Goal: Transaction & Acquisition: Download file/media

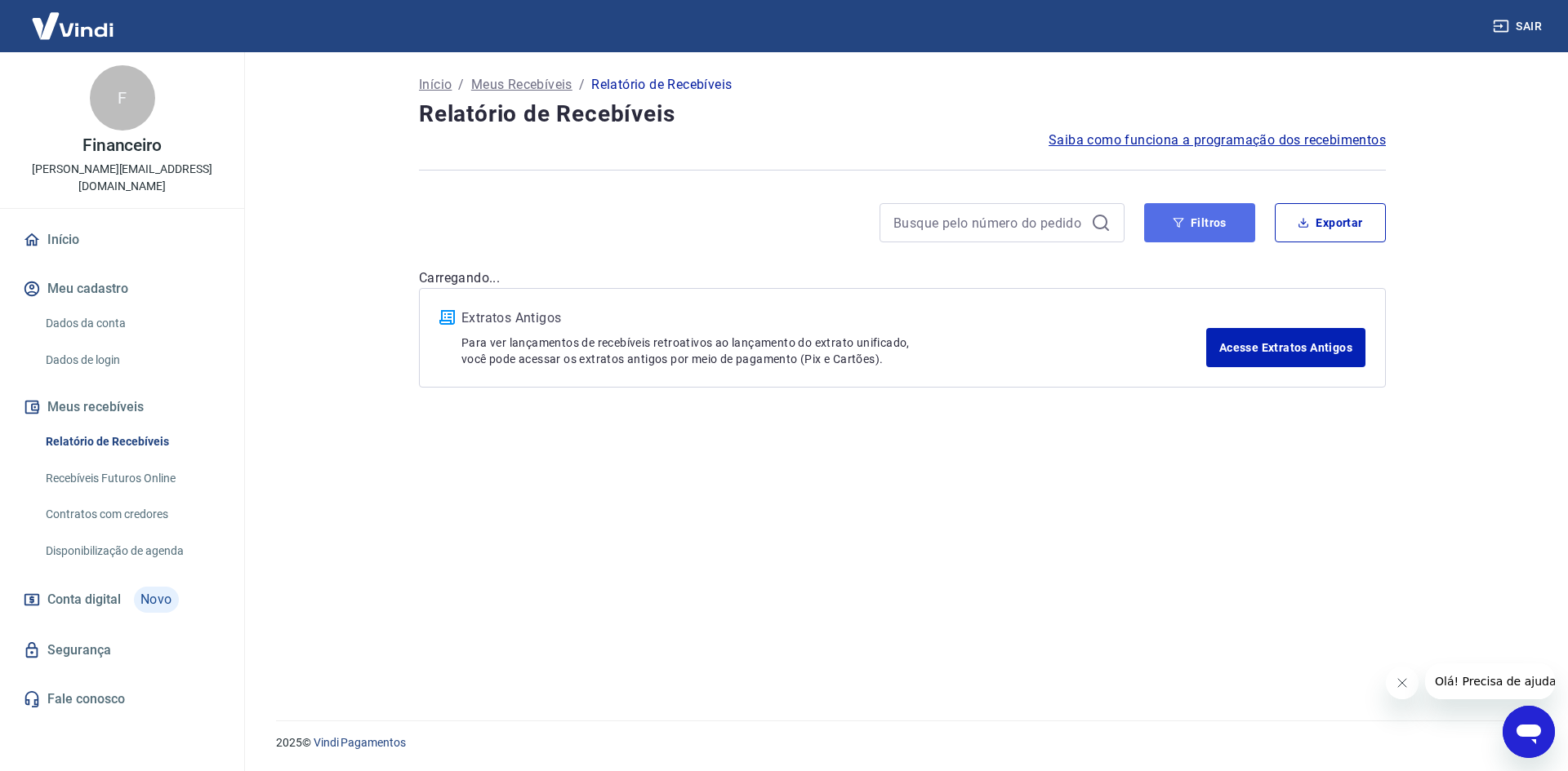
click at [1223, 221] on button "Filtros" at bounding box center [1199, 223] width 111 height 39
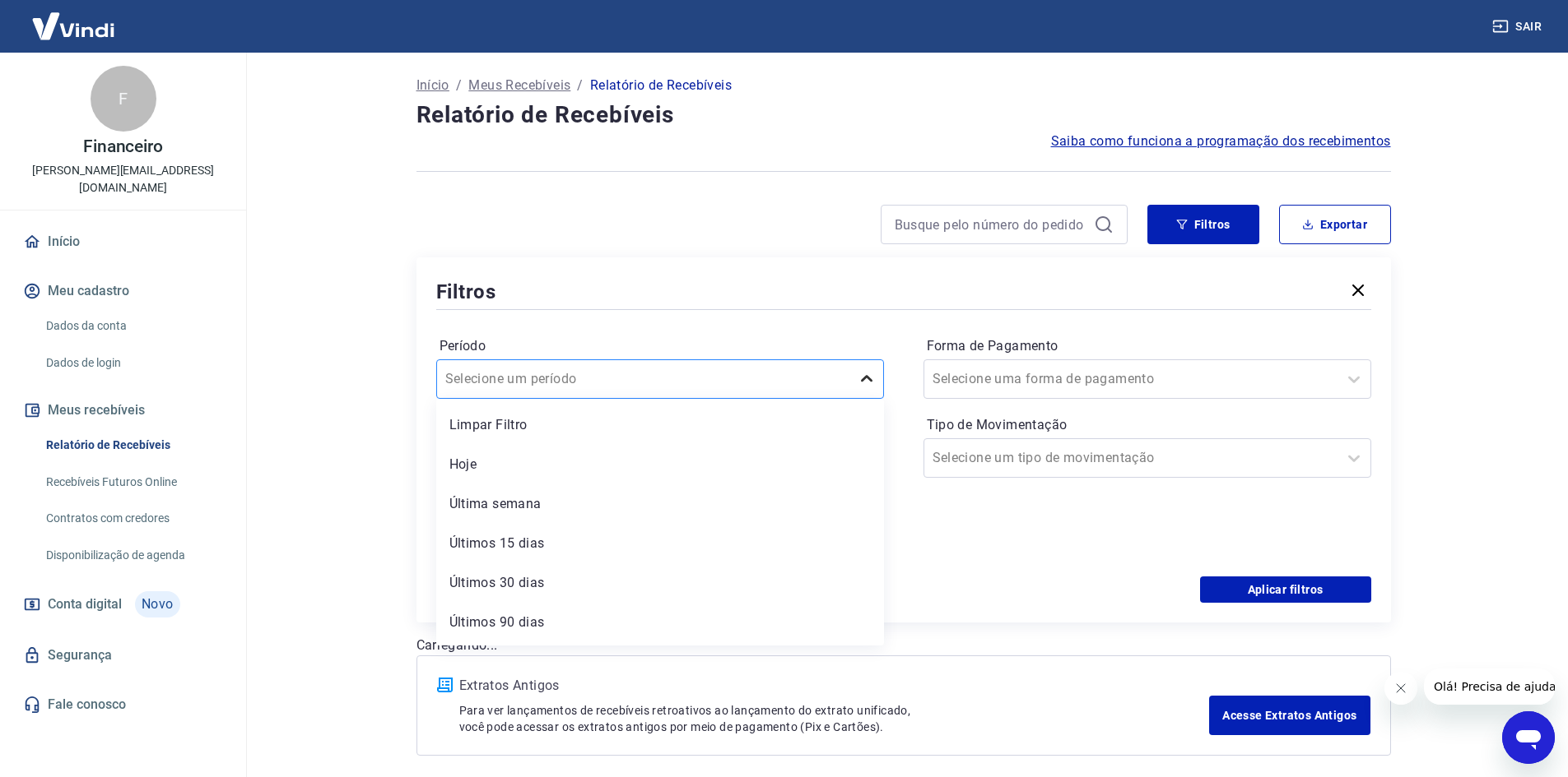
click at [864, 379] on icon at bounding box center [867, 379] width 12 height 7
click at [516, 427] on div "Limpar Filtro" at bounding box center [659, 426] width 447 height 33
click at [869, 374] on icon at bounding box center [867, 379] width 20 height 20
click at [963, 544] on div "Forma de Pagamento Selecione uma forma de pagamento Tipo de Movimentação Seleci…" at bounding box center [1146, 445] width 447 height 224
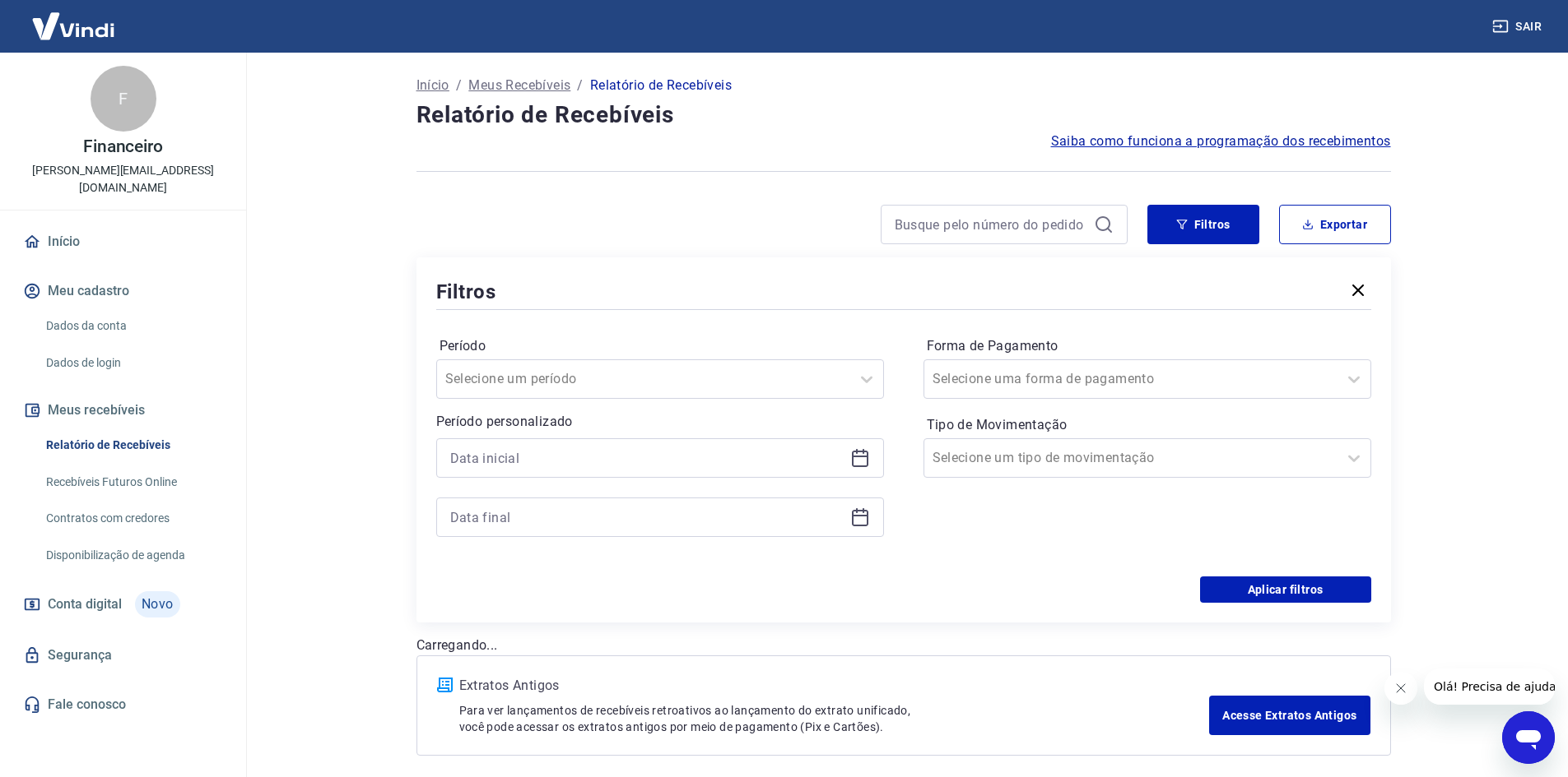
click at [857, 458] on icon at bounding box center [860, 458] width 20 height 20
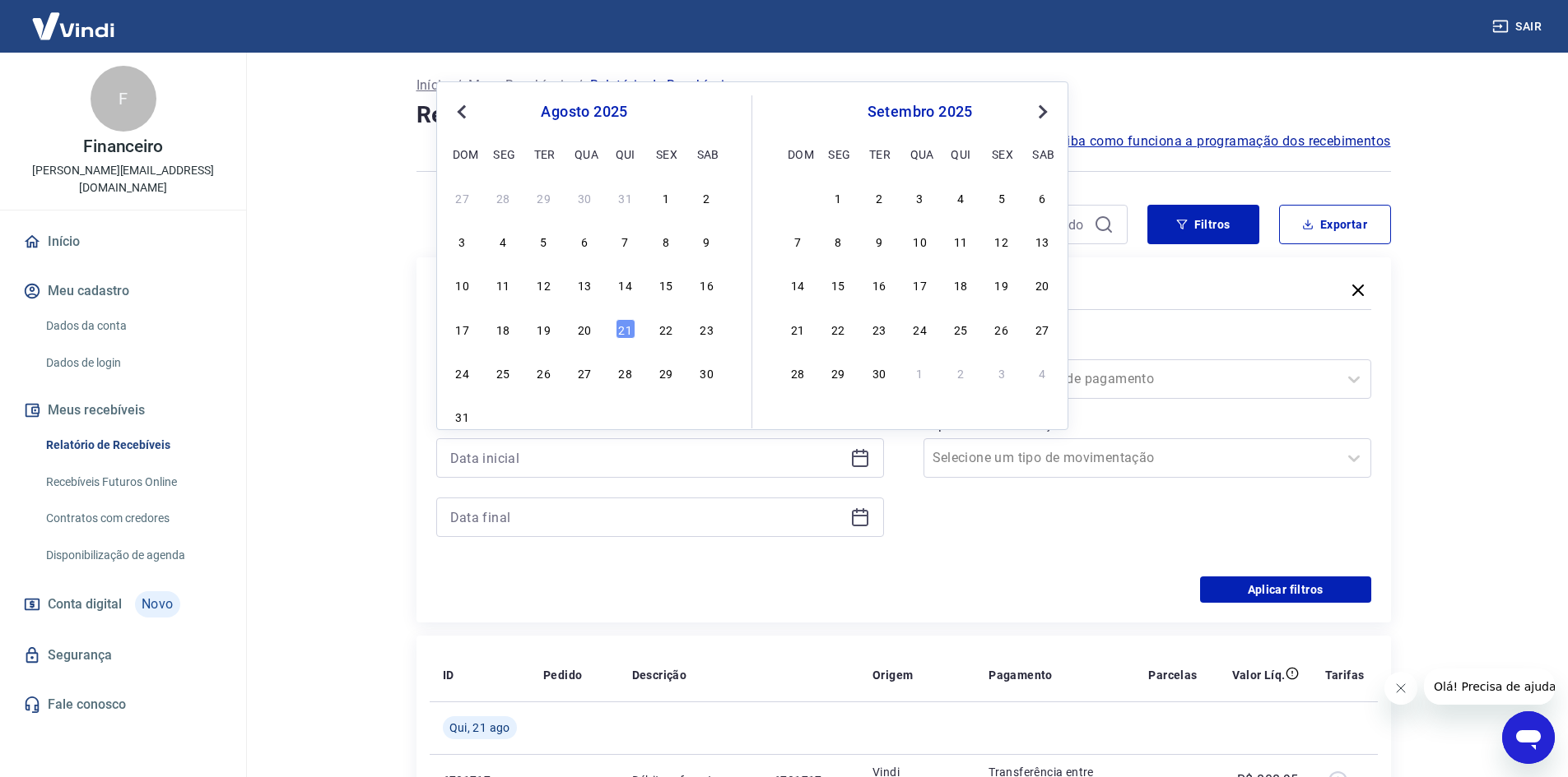
click at [463, 111] on span "Previous Month" at bounding box center [463, 111] width 0 height 19
click at [505, 377] on div "30" at bounding box center [503, 373] width 20 height 20
type input "[DATE]"
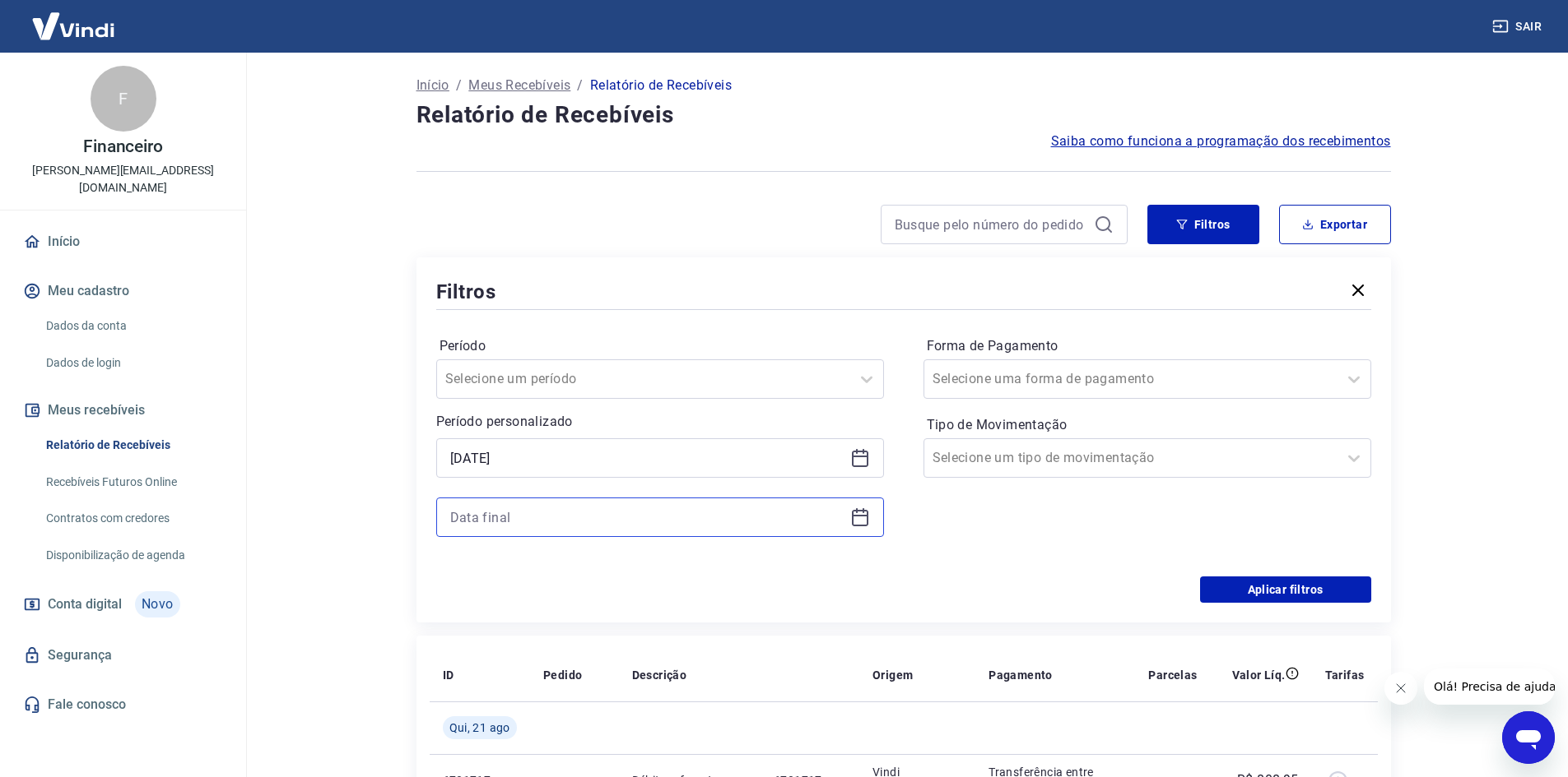
click at [708, 521] on input at bounding box center [647, 517] width 394 height 25
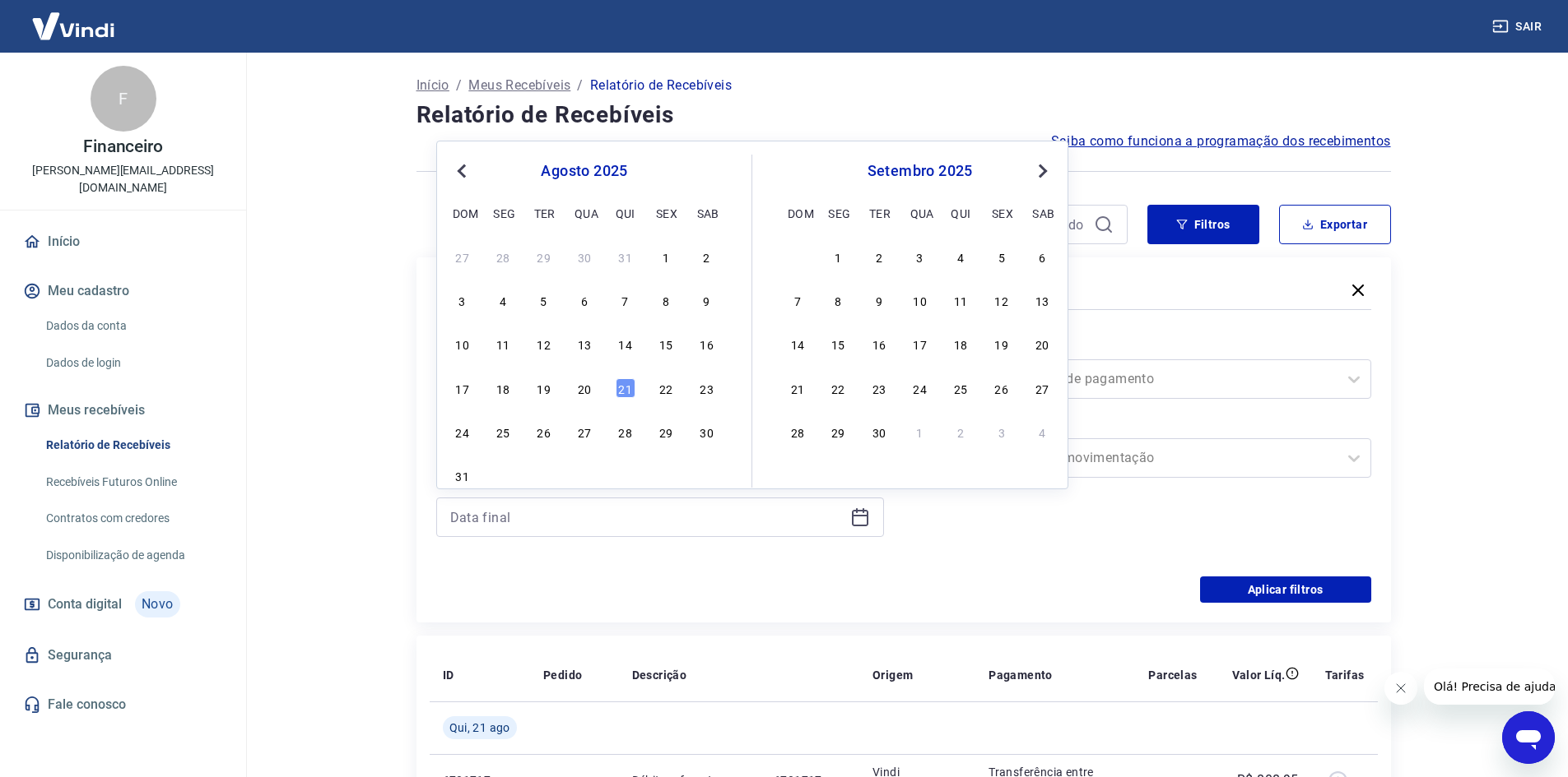
click at [463, 172] on span "Previous Month" at bounding box center [463, 170] width 0 height 19
click at [499, 433] on div "30" at bounding box center [503, 431] width 20 height 20
type input "[DATE]"
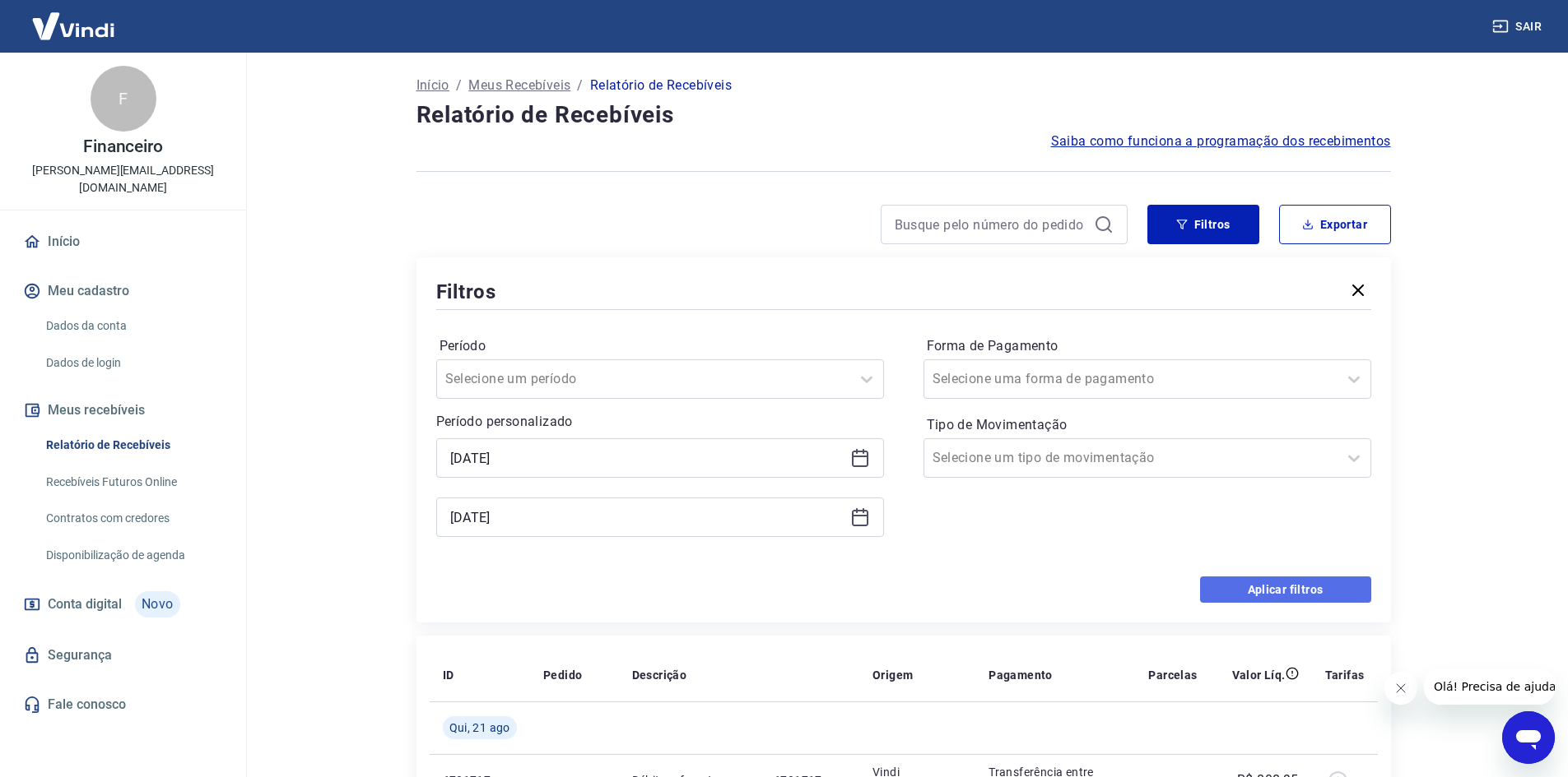
click at [1279, 586] on button "Aplicar filtros" at bounding box center [1285, 590] width 171 height 26
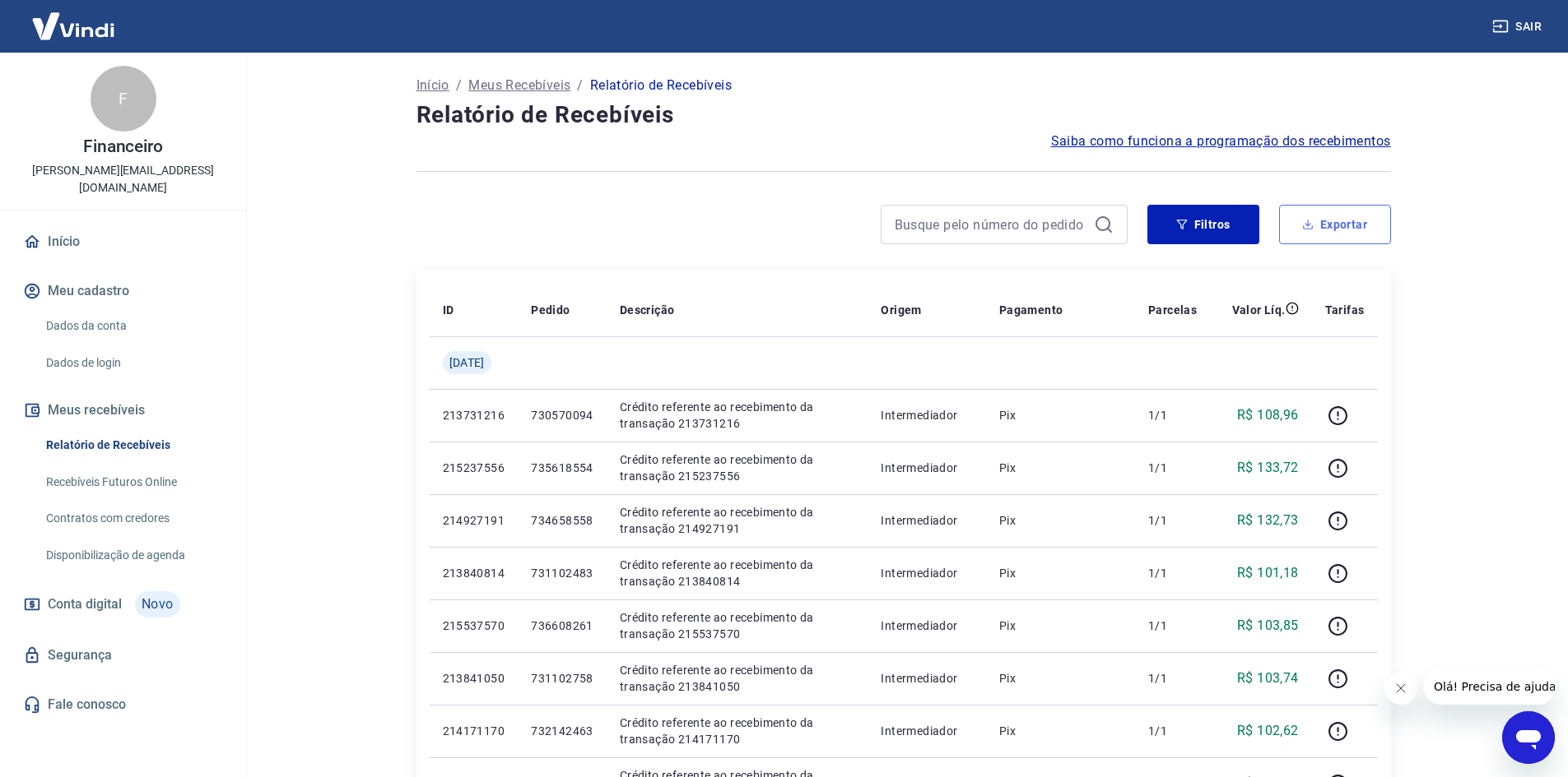
click at [1341, 230] on button "Exportar" at bounding box center [1334, 225] width 112 height 40
type input "[DATE]"
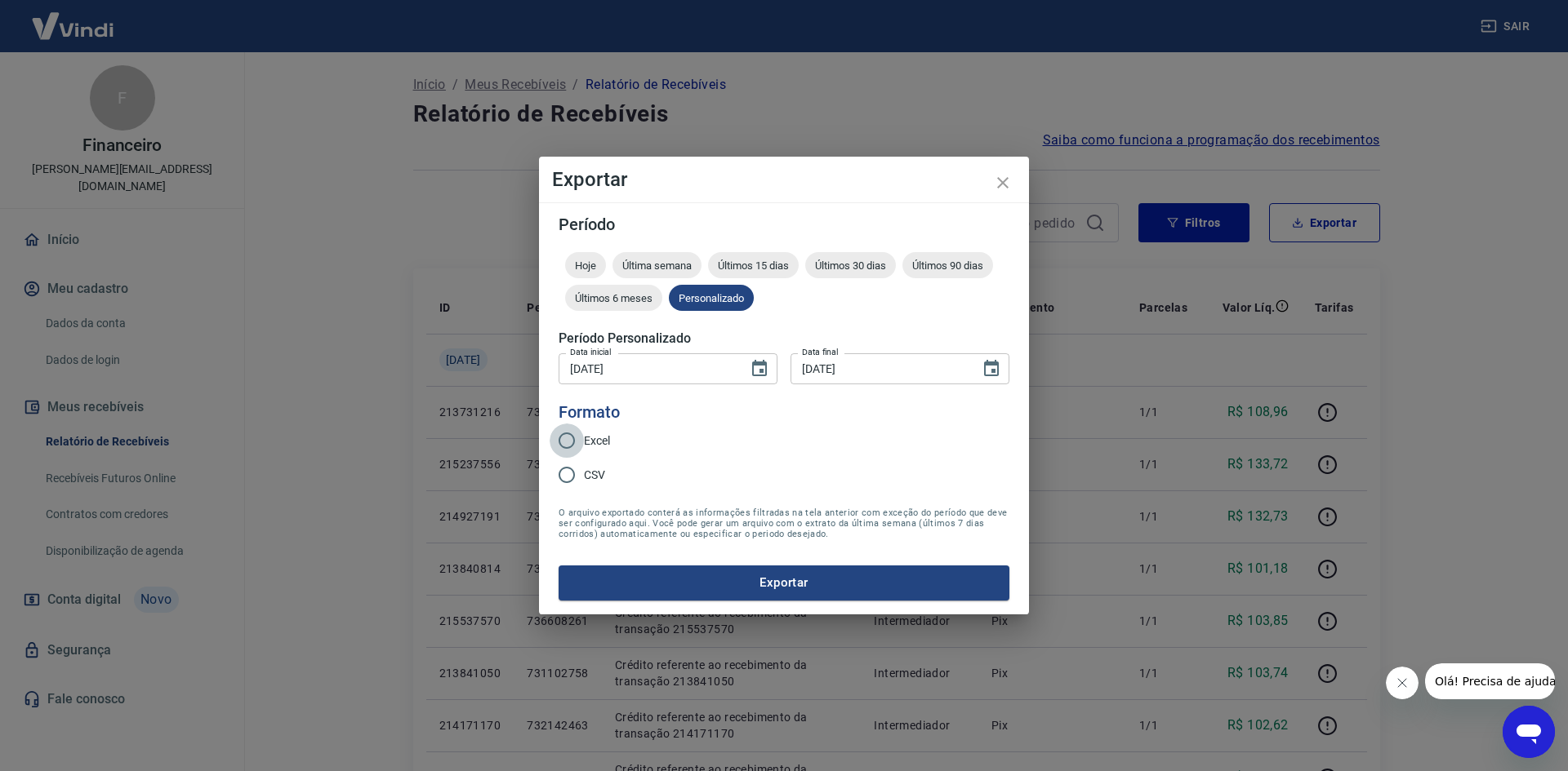
click at [564, 440] on input "Excel" at bounding box center [567, 440] width 34 height 34
radio input "true"
click at [679, 577] on button "Exportar" at bounding box center [784, 583] width 450 height 34
